Goal: Task Accomplishment & Management: Use online tool/utility

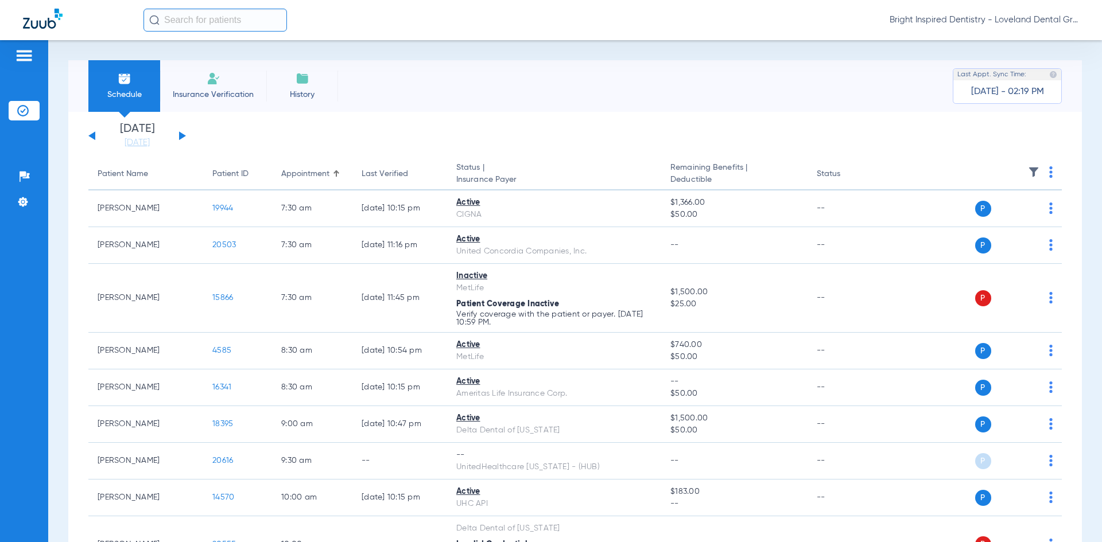
click at [180, 134] on button at bounding box center [182, 135] width 7 height 9
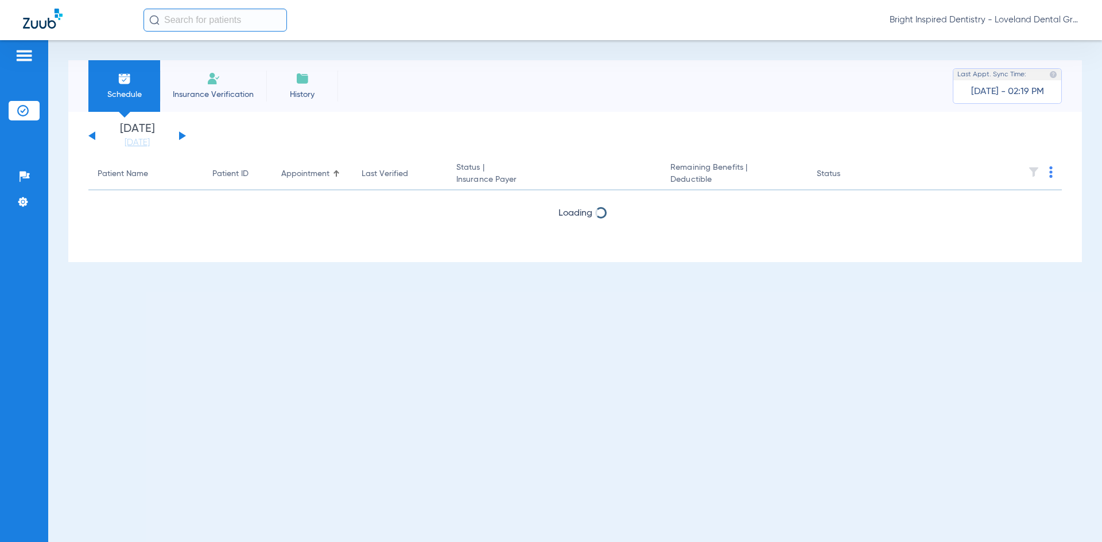
click at [180, 134] on button at bounding box center [182, 135] width 7 height 9
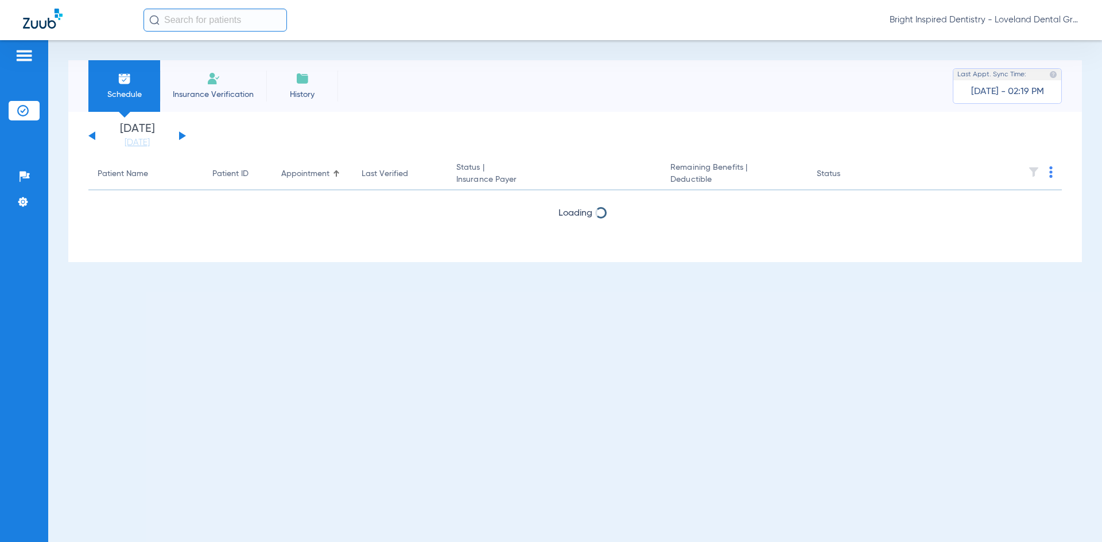
click at [180, 134] on button at bounding box center [182, 135] width 7 height 9
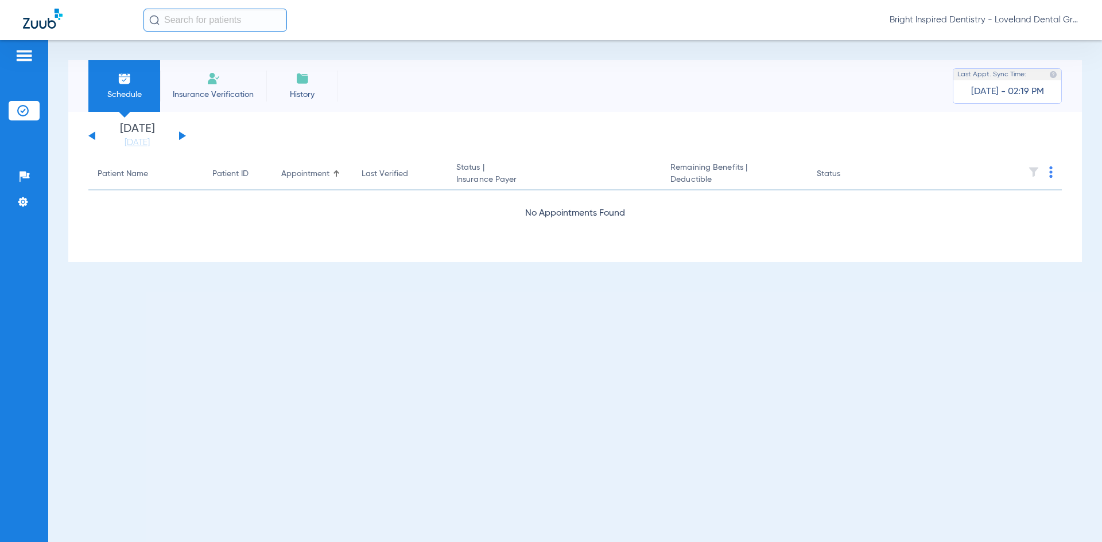
click at [91, 135] on button at bounding box center [91, 135] width 7 height 9
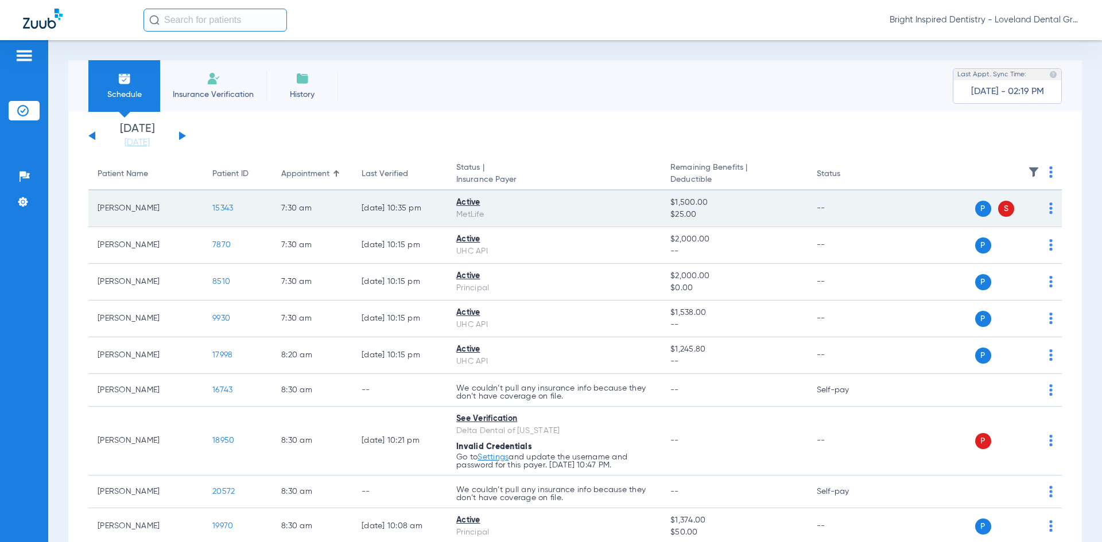
click at [223, 207] on span "15343" at bounding box center [222, 208] width 21 height 8
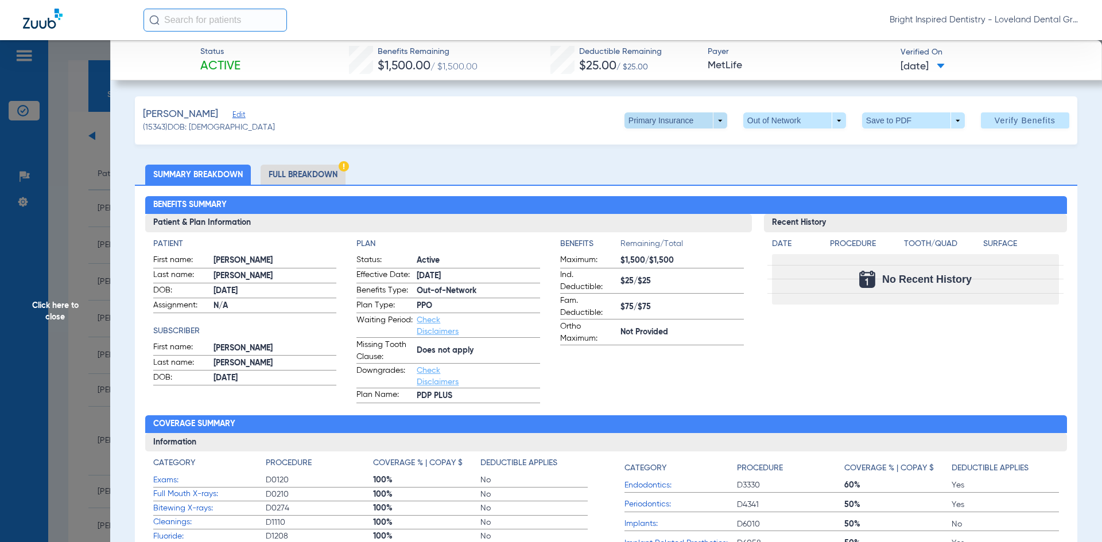
click at [712, 121] on span at bounding box center [675, 120] width 103 height 16
click at [655, 170] on span "Secondary Insurance" at bounding box center [663, 166] width 76 height 8
